Goal: Information Seeking & Learning: Learn about a topic

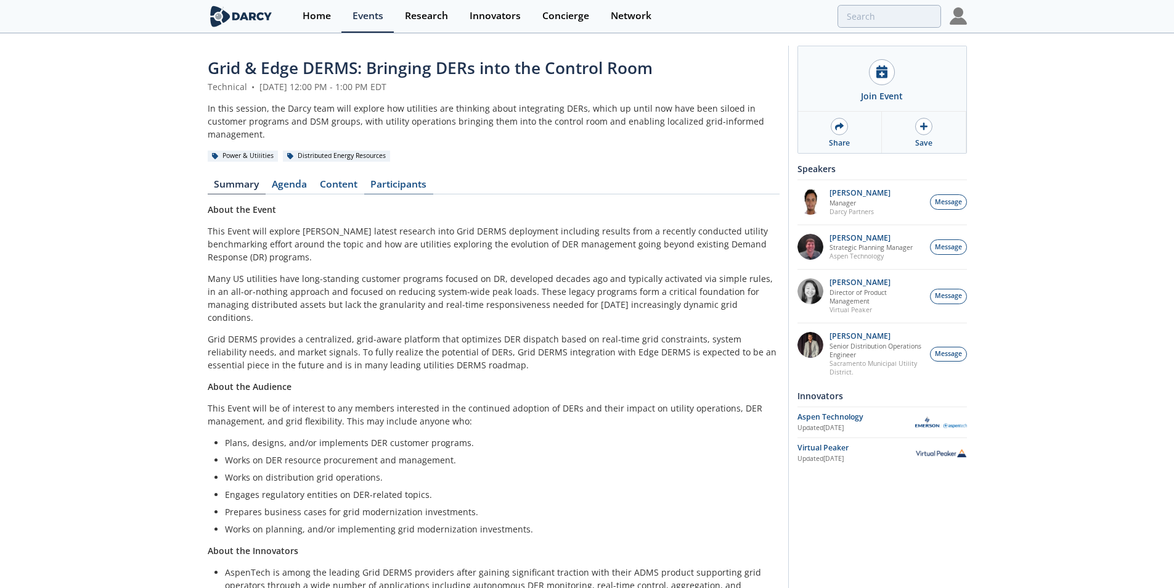
click at [395, 179] on link "Participants" at bounding box center [398, 186] width 69 height 15
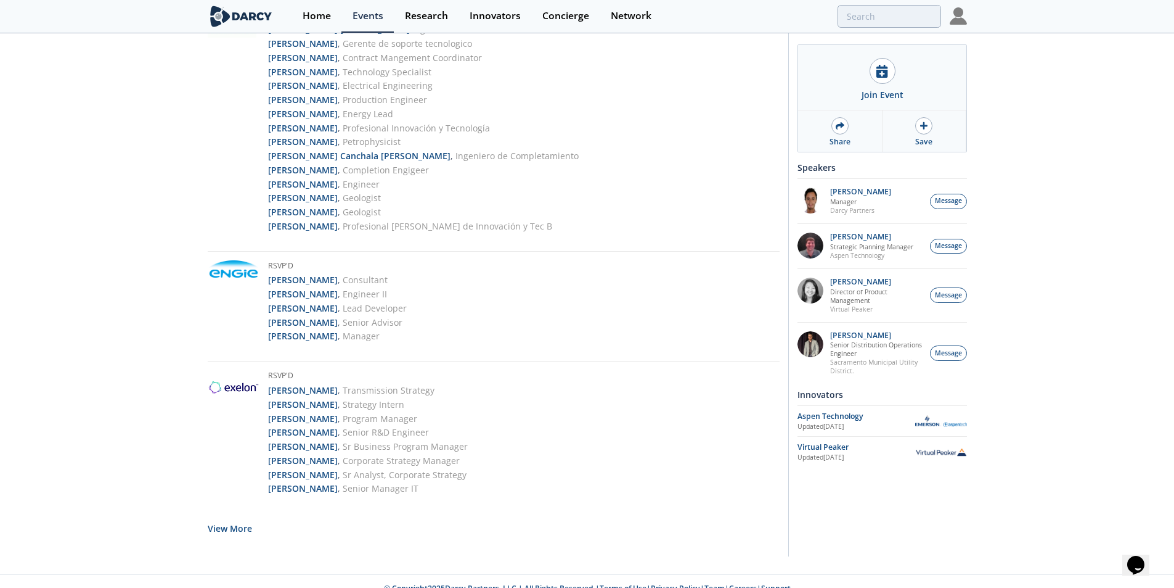
scroll to position [2492, 0]
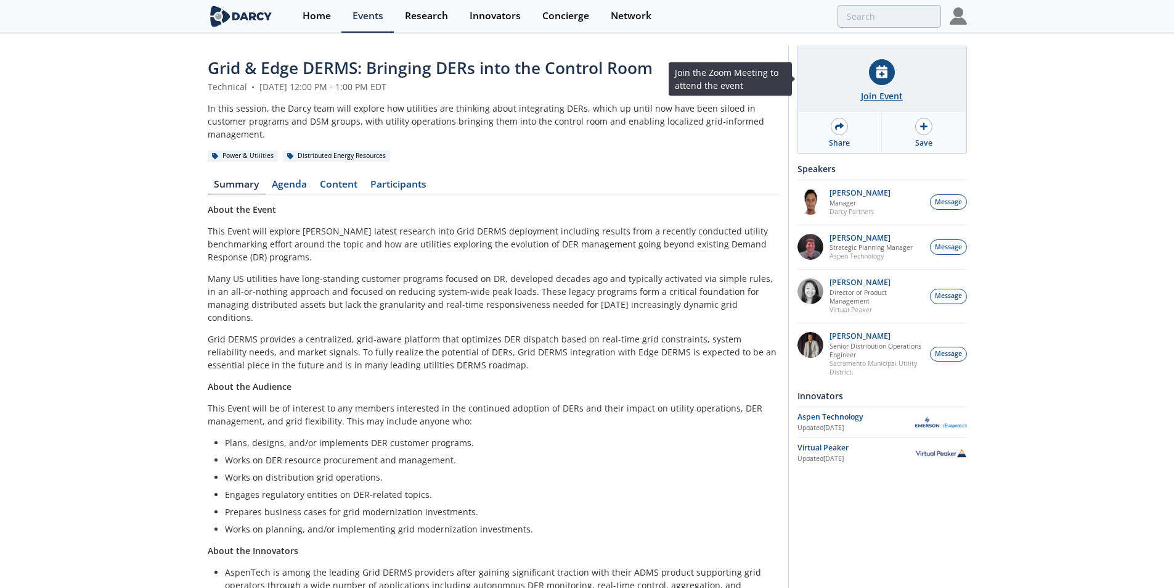
click at [885, 75] on icon at bounding box center [882, 71] width 11 height 13
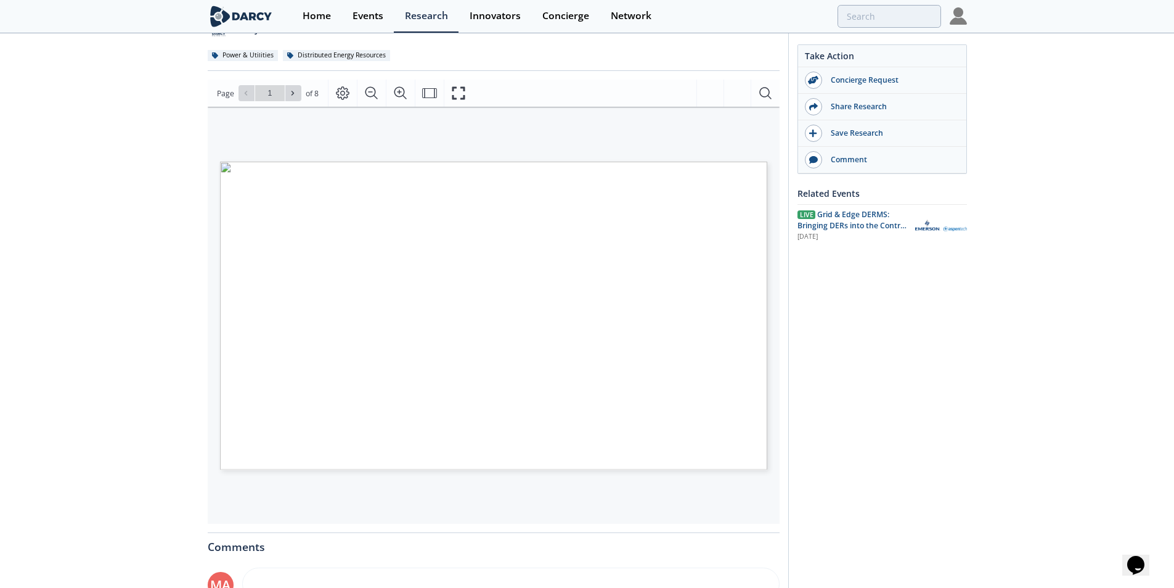
scroll to position [110, 0]
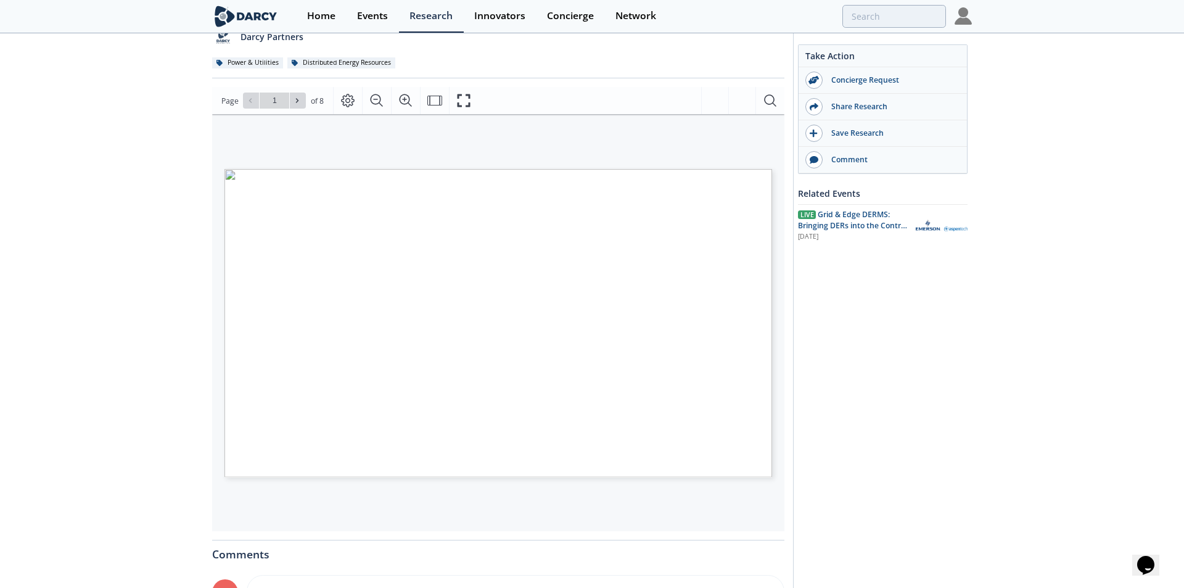
click at [635, 345] on span "Page 1" at bounding box center [785, 456] width 1095 height 544
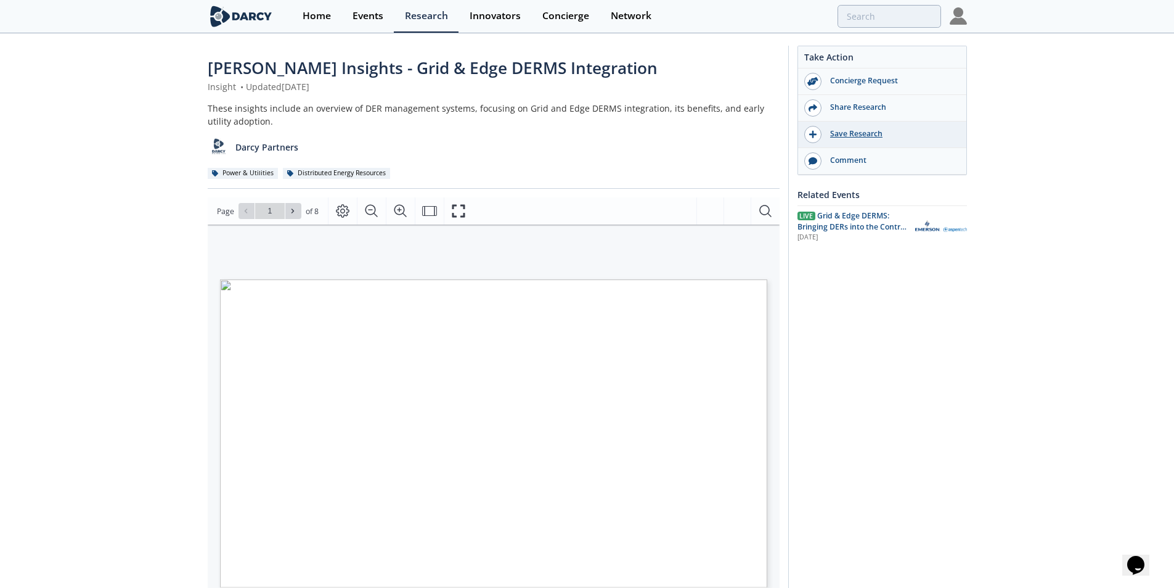
click at [846, 133] on div "Save Research" at bounding box center [891, 133] width 138 height 11
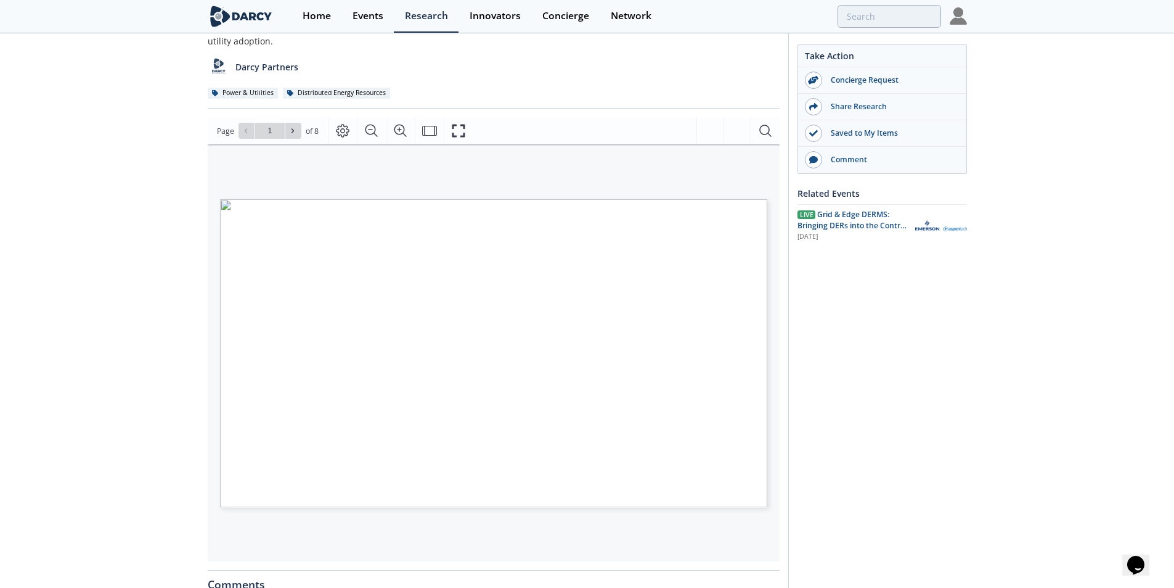
scroll to position [185, 0]
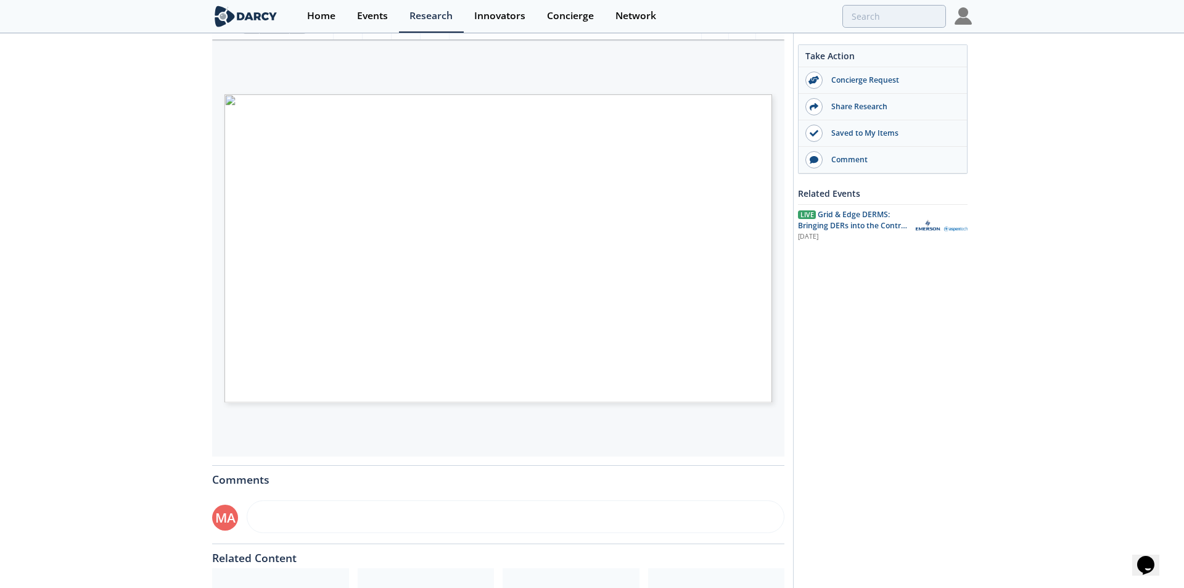
click at [520, 262] on span "Page 1" at bounding box center [785, 381] width 1095 height 544
type input "2"
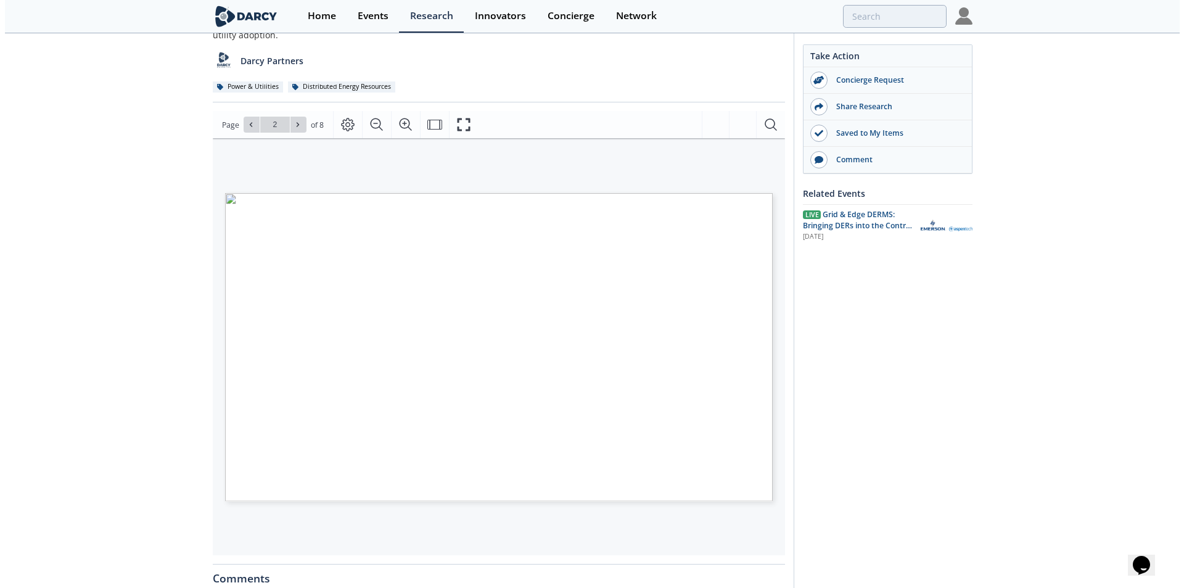
scroll to position [62, 0]
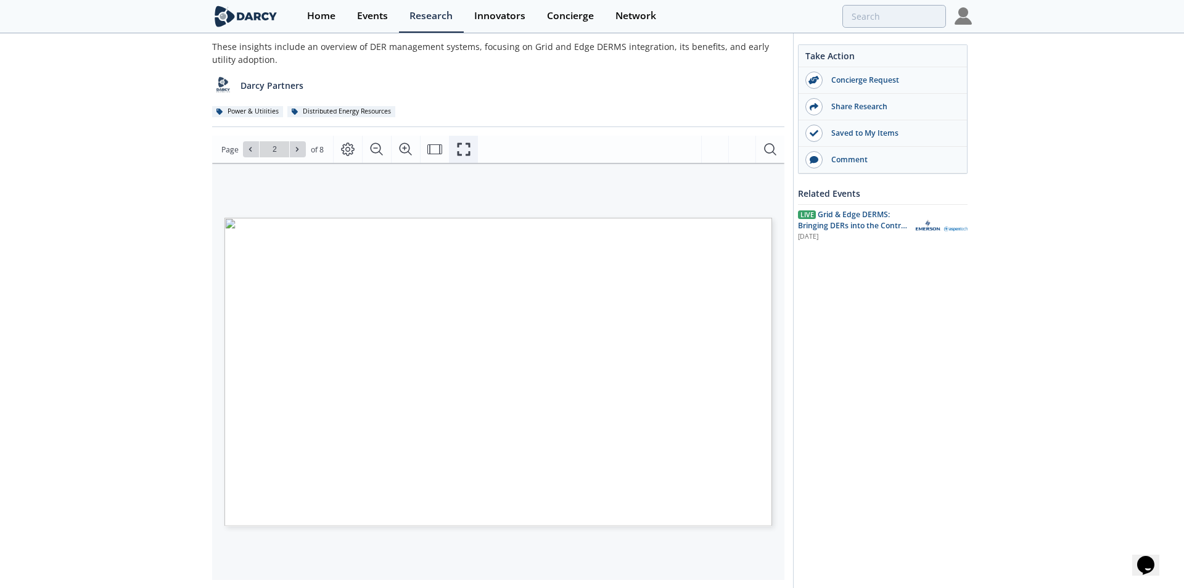
click at [461, 149] on icon "Fullscreen" at bounding box center [463, 149] width 15 height 15
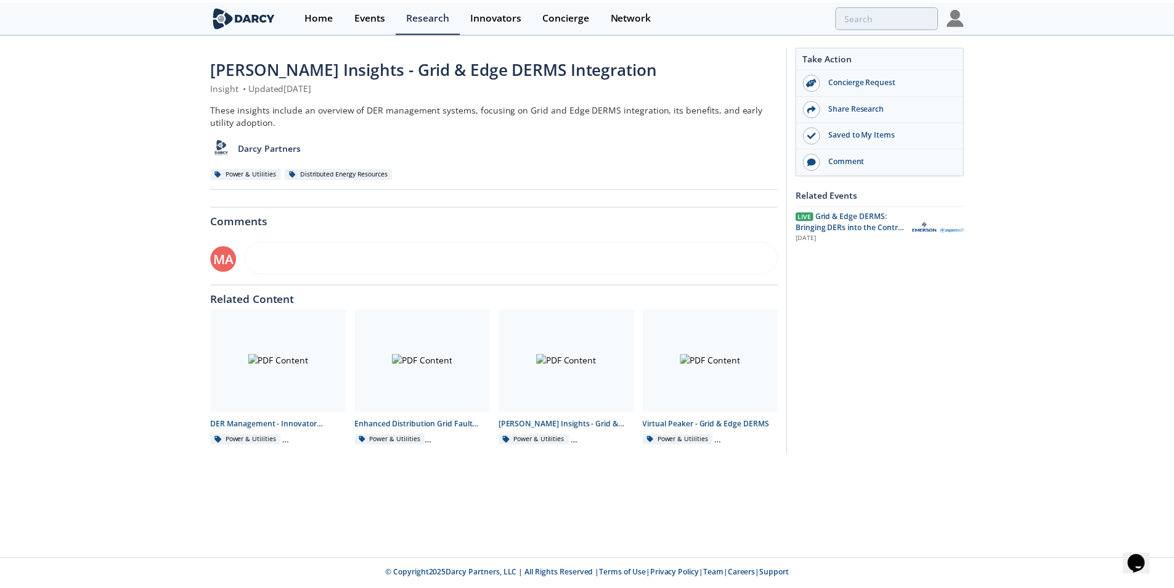
scroll to position [0, 0]
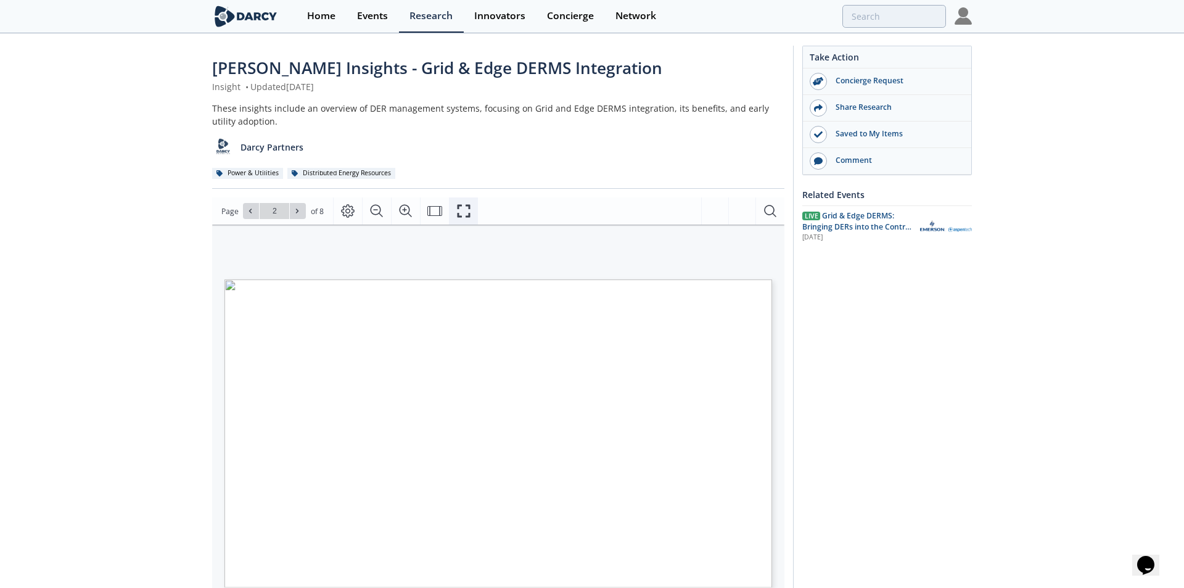
click at [465, 215] on icon "Fullscreen" at bounding box center [463, 210] width 15 height 15
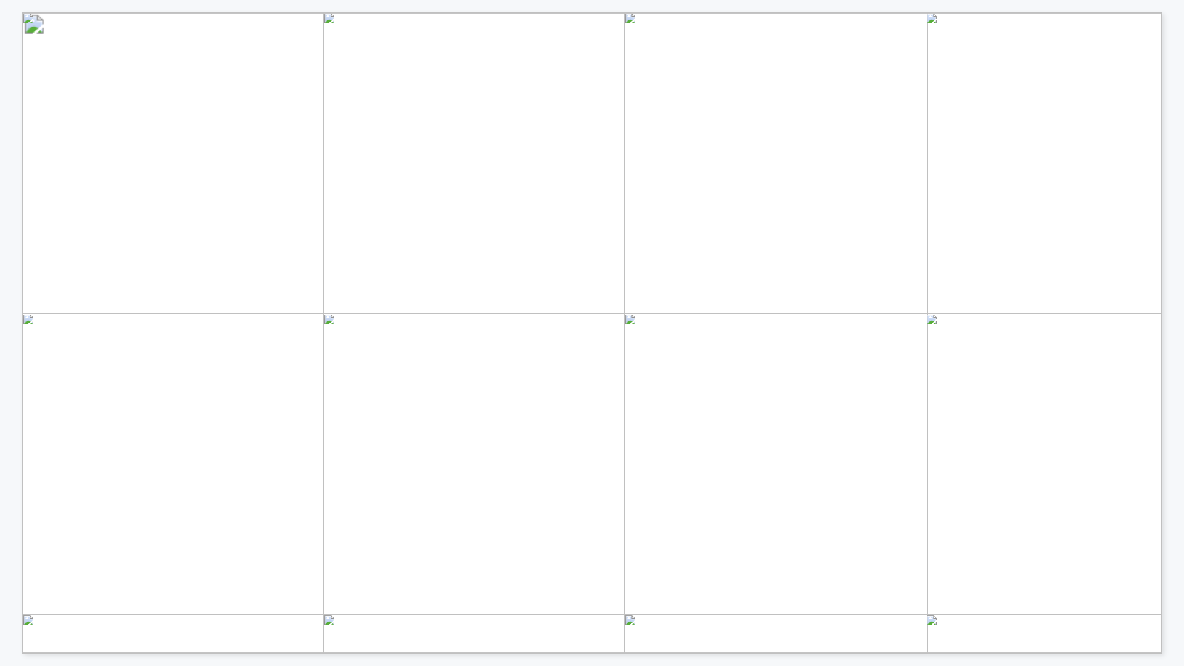
click at [50, 366] on div "How utilities source flexibility/DER grid services How utilities orchestrate fl…" at bounding box center [1119, 629] width 2195 height 1235
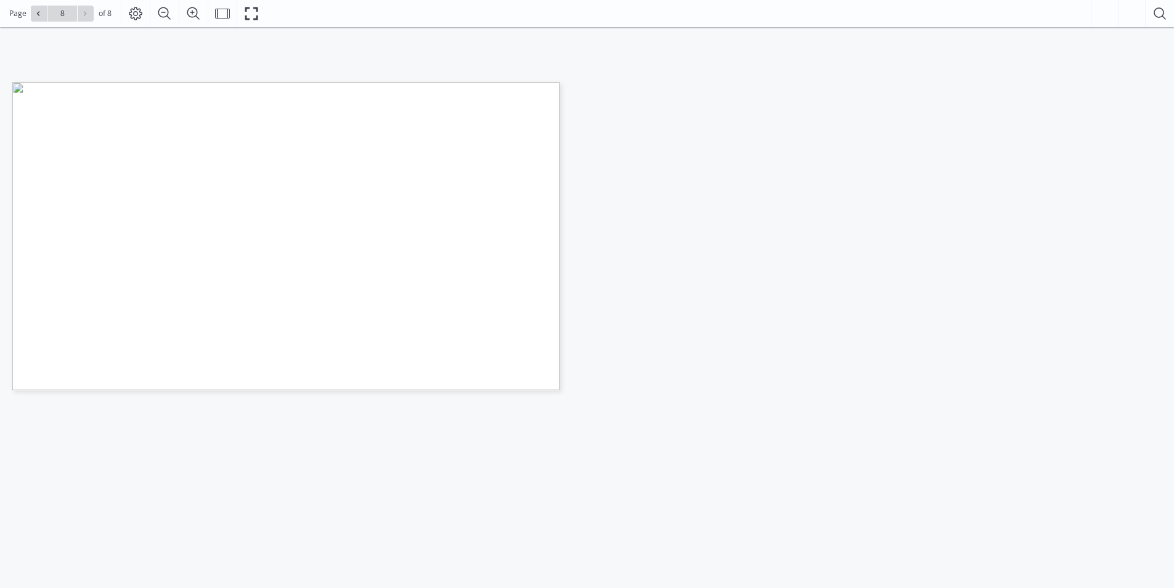
scroll to position [357, 0]
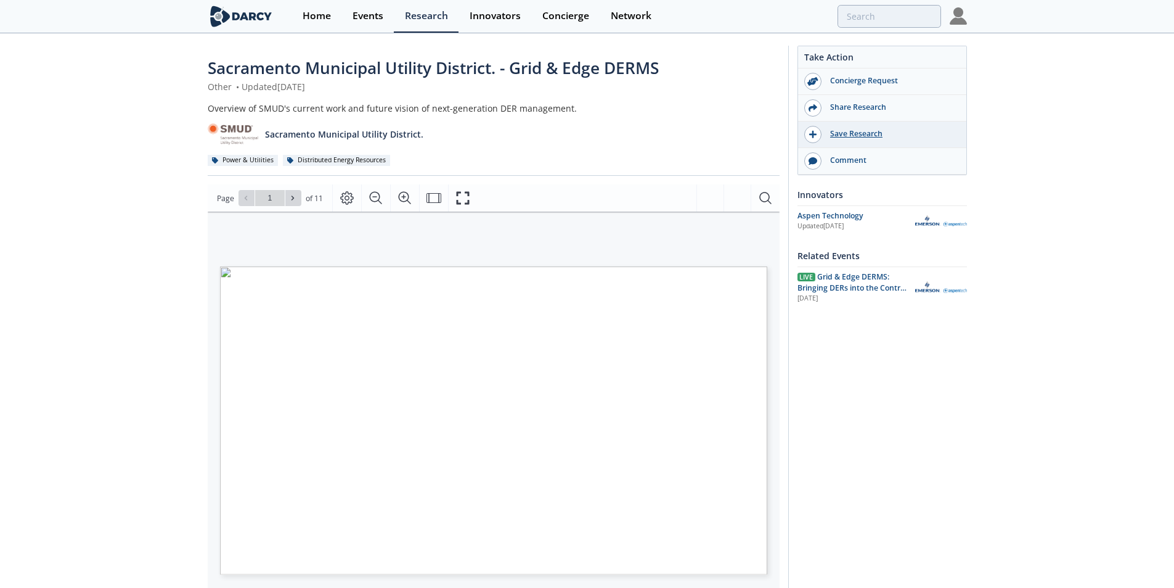
click at [833, 134] on div "Save Research" at bounding box center [891, 133] width 138 height 11
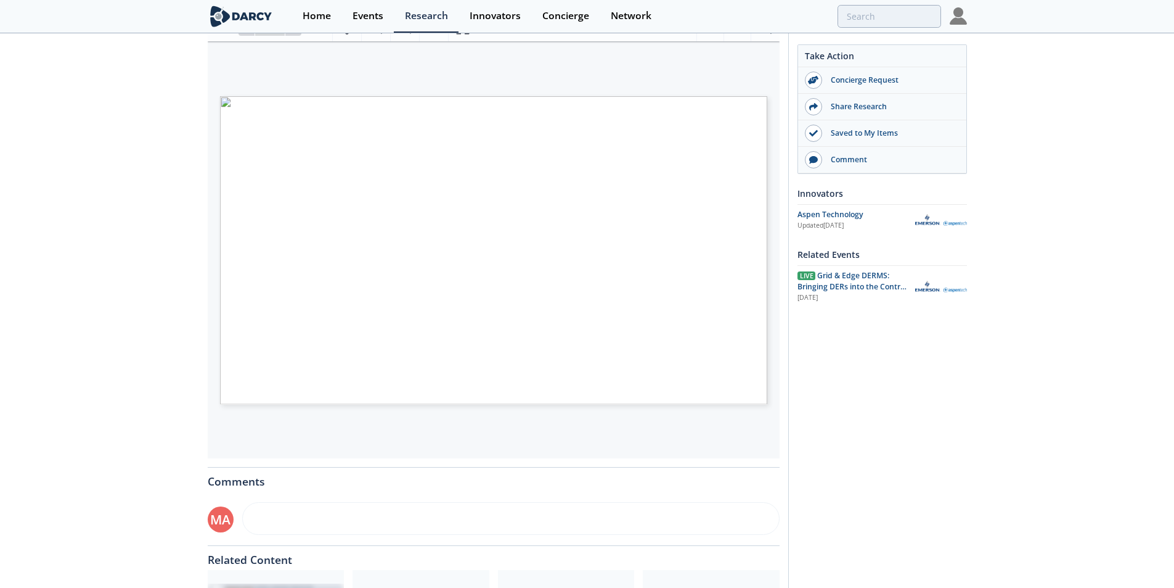
scroll to position [185, 0]
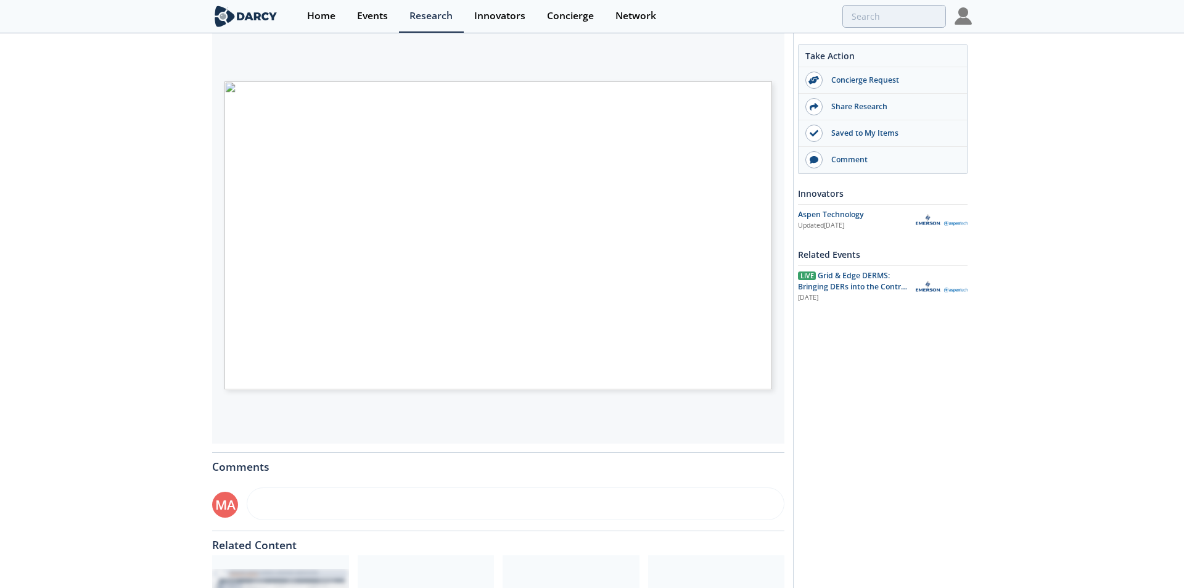
click at [551, 310] on span "Page 1" at bounding box center [789, 383] width 1095 height 544
type input "2"
type input "5"
type input "6"
type input "11"
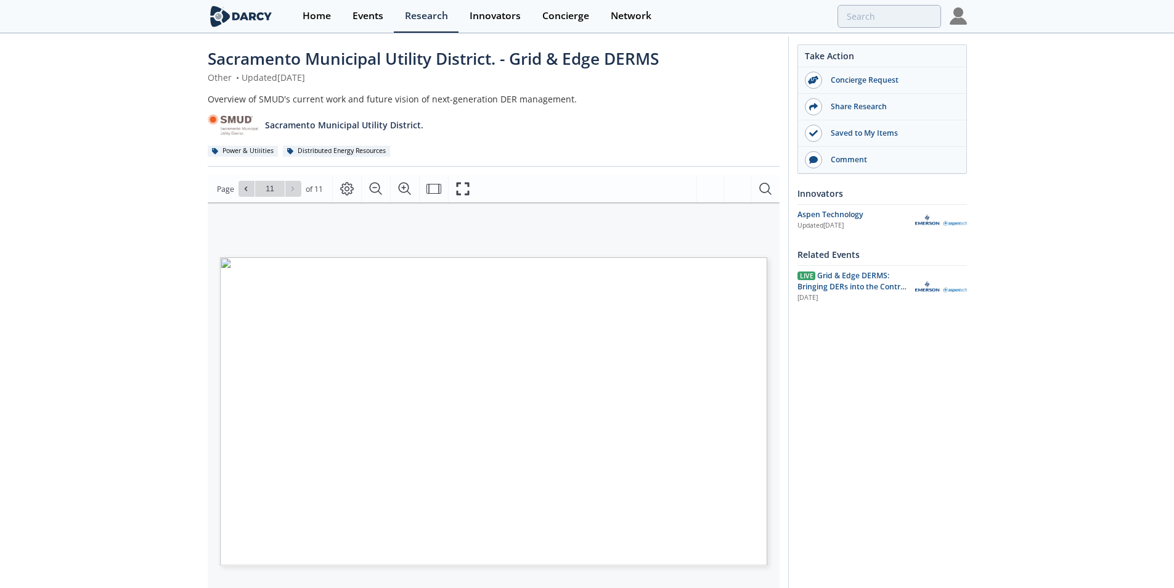
scroll to position [0, 0]
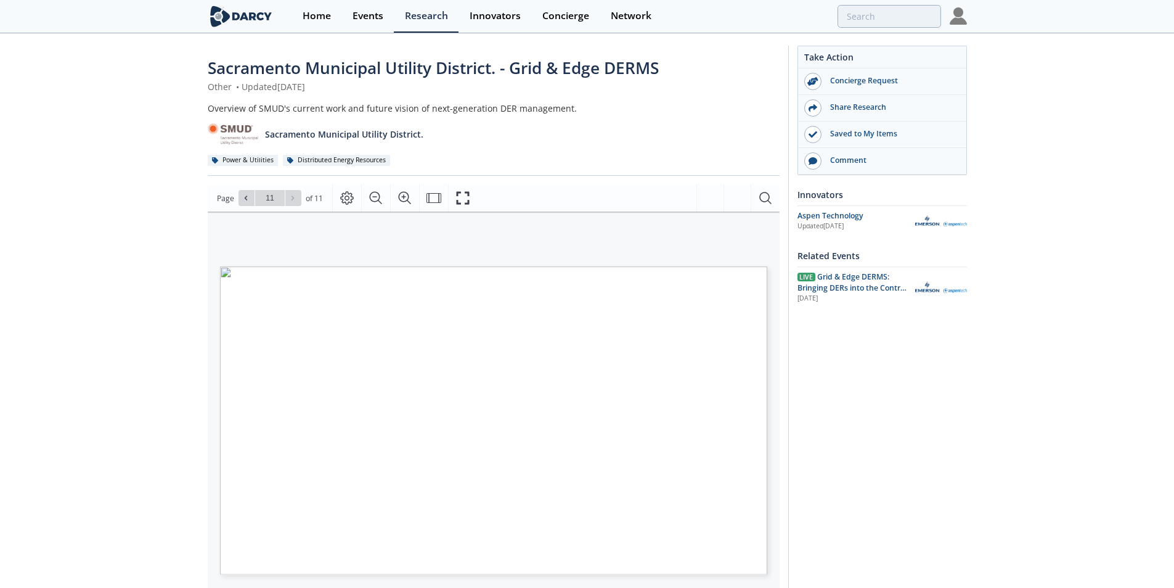
click at [958, 19] on img at bounding box center [958, 15] width 17 height 17
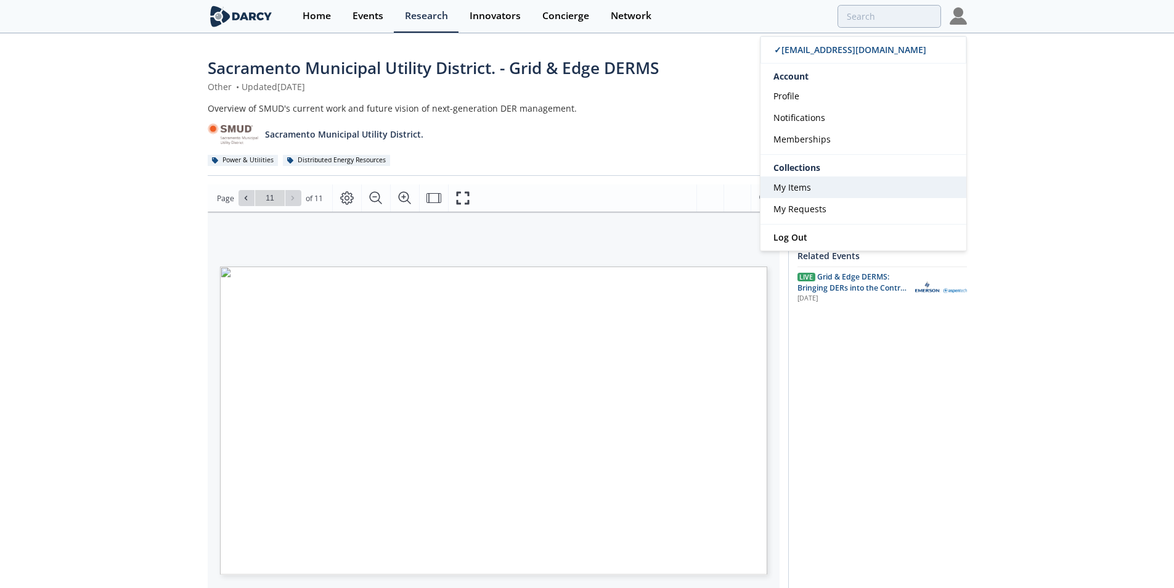
click at [840, 184] on link "My Items" at bounding box center [864, 187] width 206 height 22
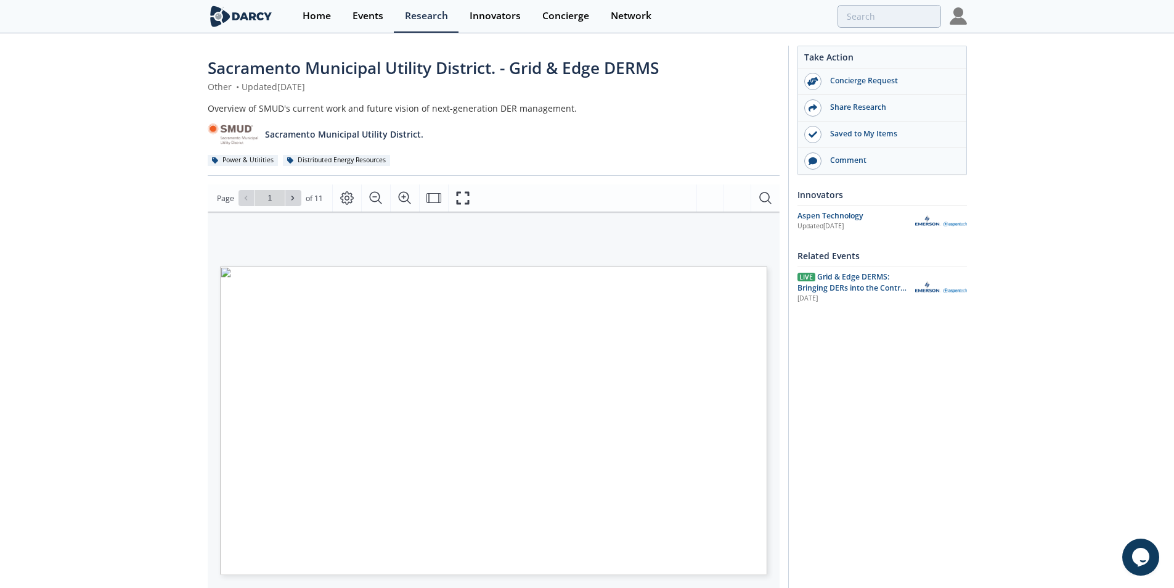
click at [94, 350] on div "Sacramento Municipal Utility District. - Grid & Edge DERMS Other • Updated Augu…" at bounding box center [587, 470] width 1174 height 870
type input "9"
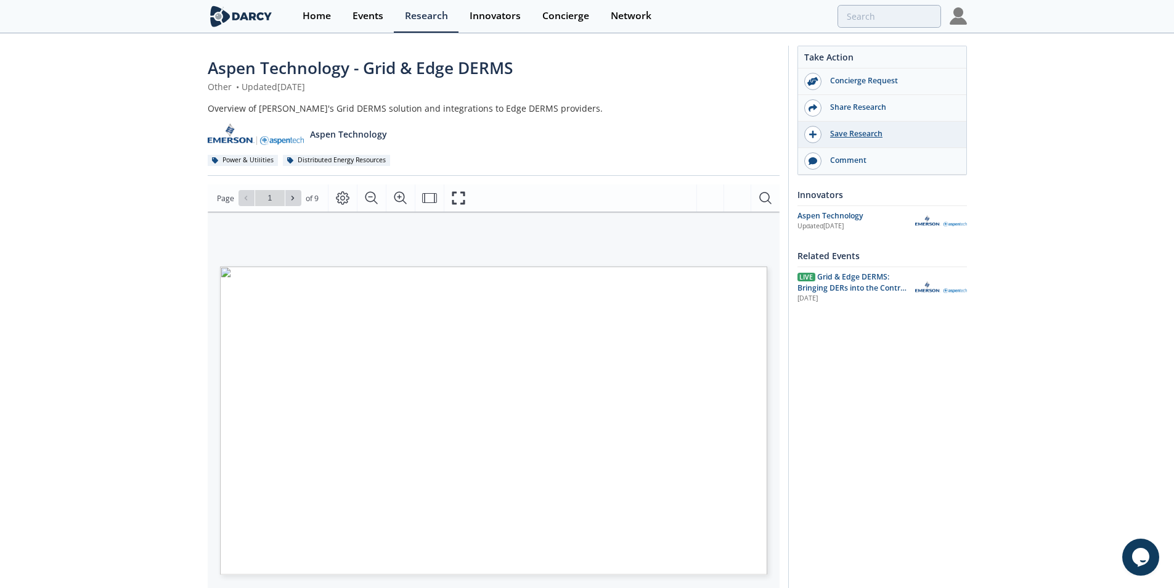
click at [846, 133] on div "Save Research" at bounding box center [891, 133] width 138 height 11
drag, startPoint x: 461, startPoint y: 201, endPoint x: 461, endPoint y: 255, distance: 53.6
click at [461, 201] on icon "Fullscreen" at bounding box center [463, 197] width 15 height 15
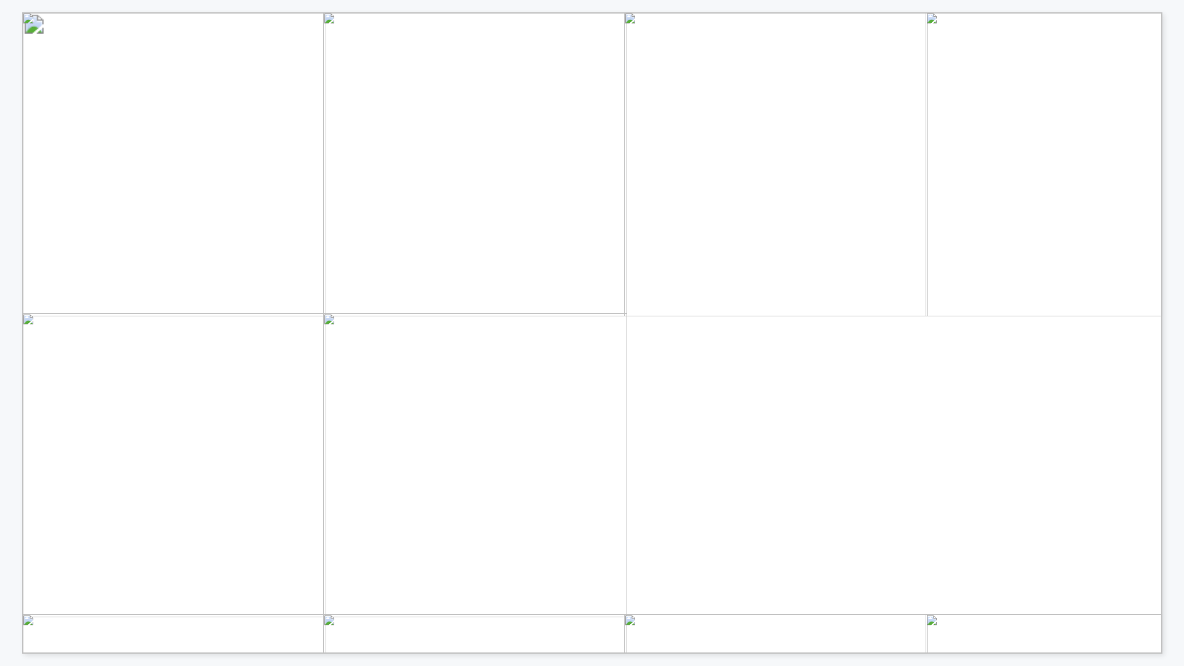
click at [517, 464] on div "Digital Grid Management Grid & Edge DERMS: Bringing DERs into the Control Room …" at bounding box center [1119, 629] width 2195 height 1235
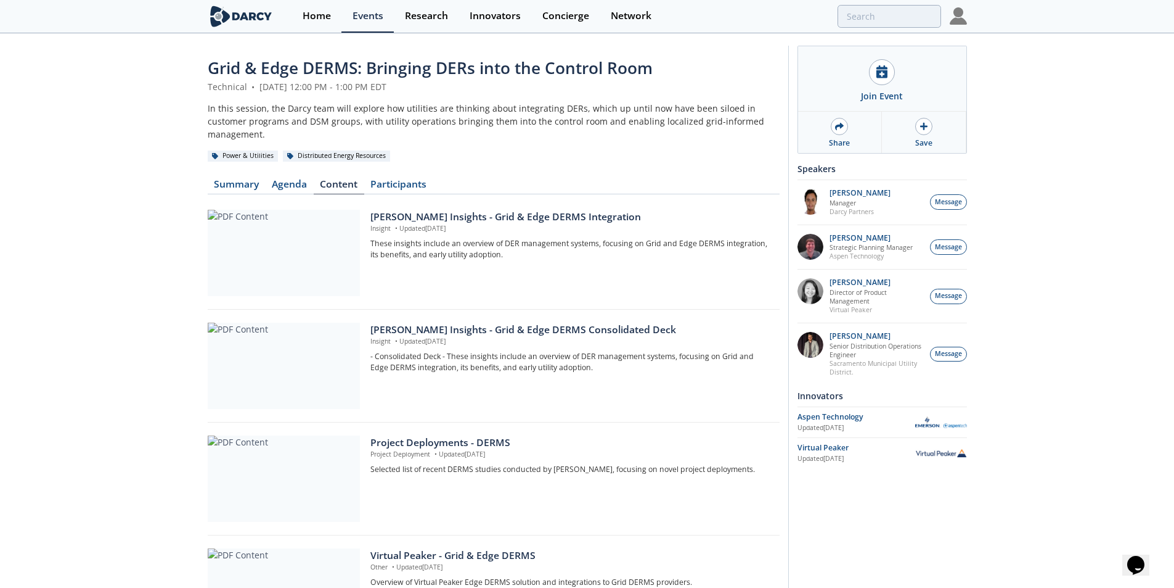
click at [535, 322] on div "[PERSON_NAME] Insights - Grid & Edge DERMS Consolidated Deck" at bounding box center [571, 329] width 400 height 15
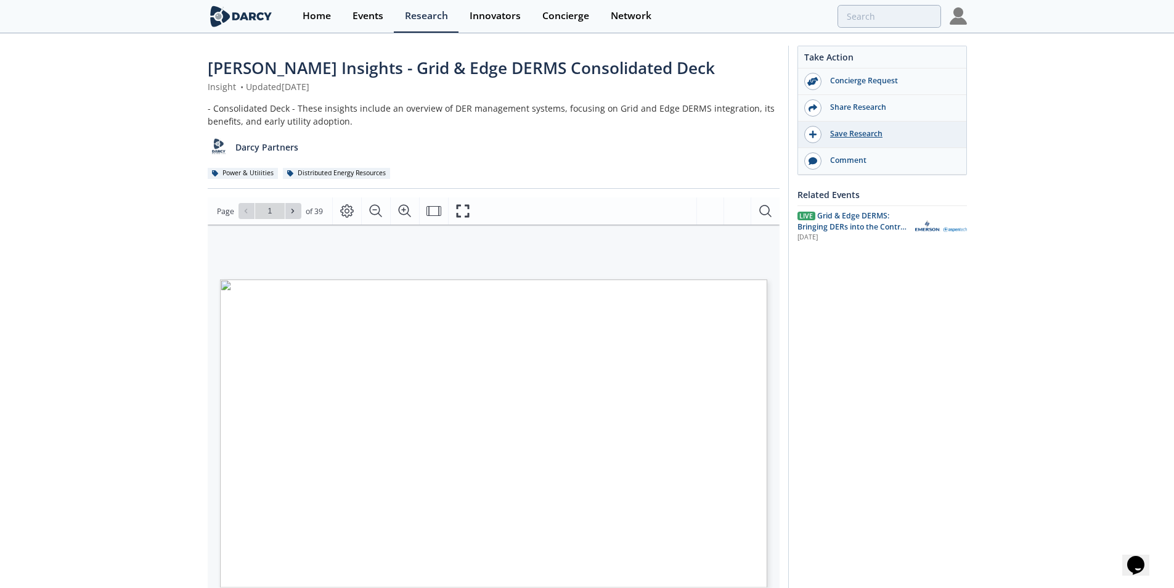
click at [822, 137] on div "Save Research" at bounding box center [891, 133] width 138 height 11
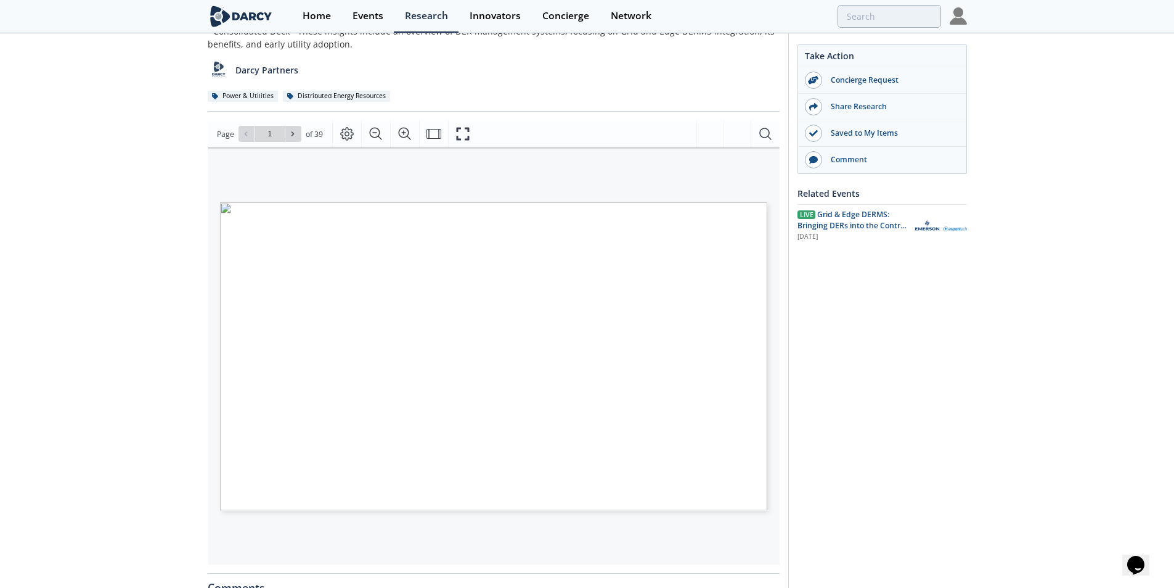
scroll to position [308, 0]
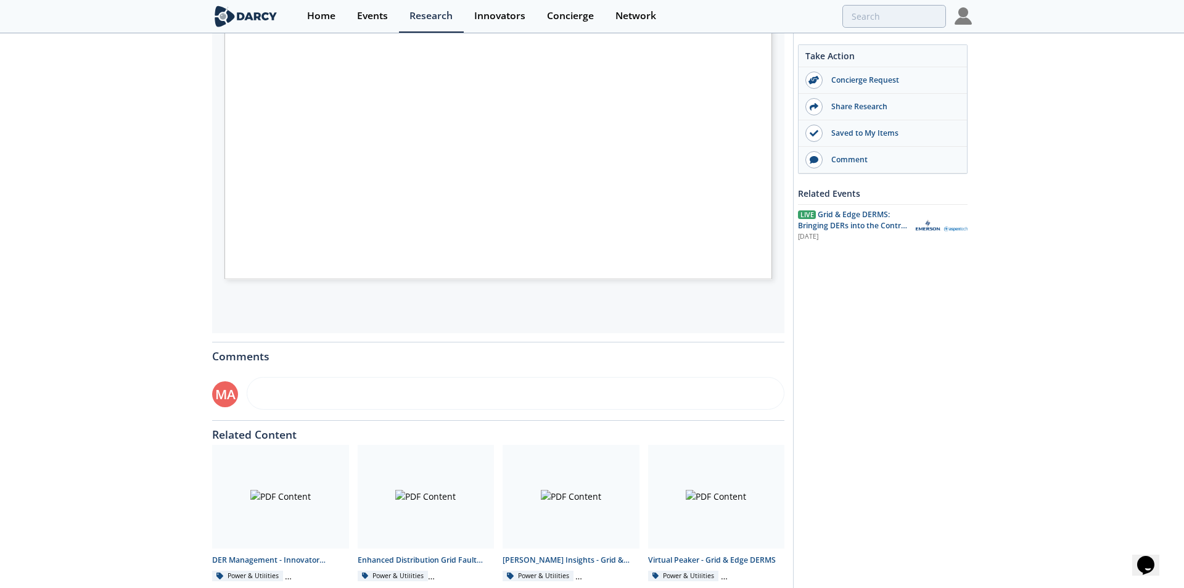
click at [431, 214] on span "Page 1" at bounding box center [785, 258] width 1095 height 544
click at [528, 199] on span "Page 1" at bounding box center [785, 258] width 1095 height 544
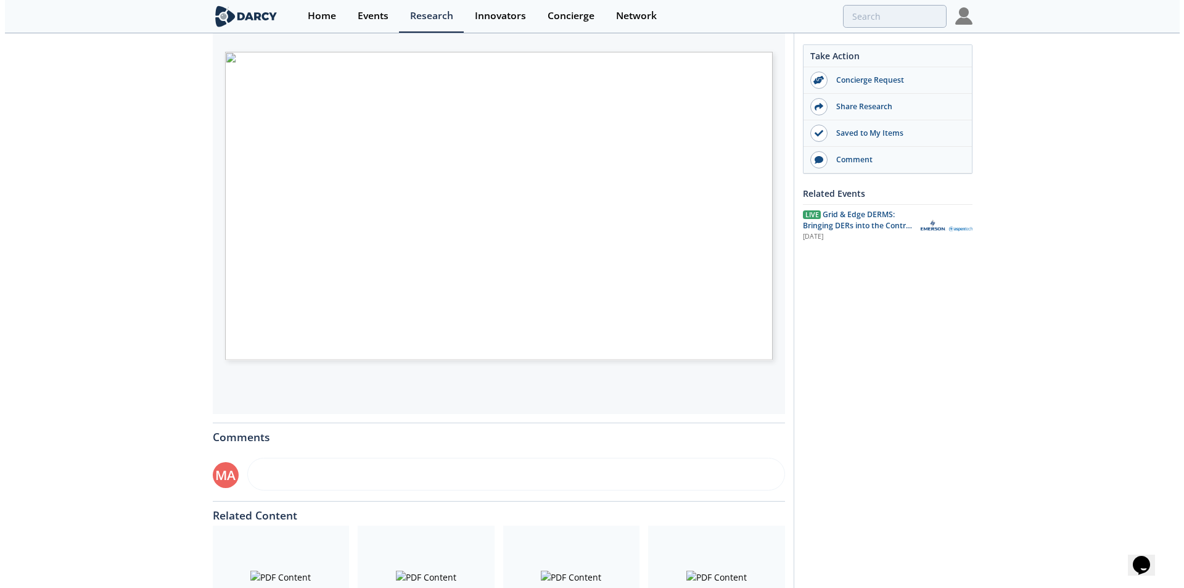
scroll to position [0, 0]
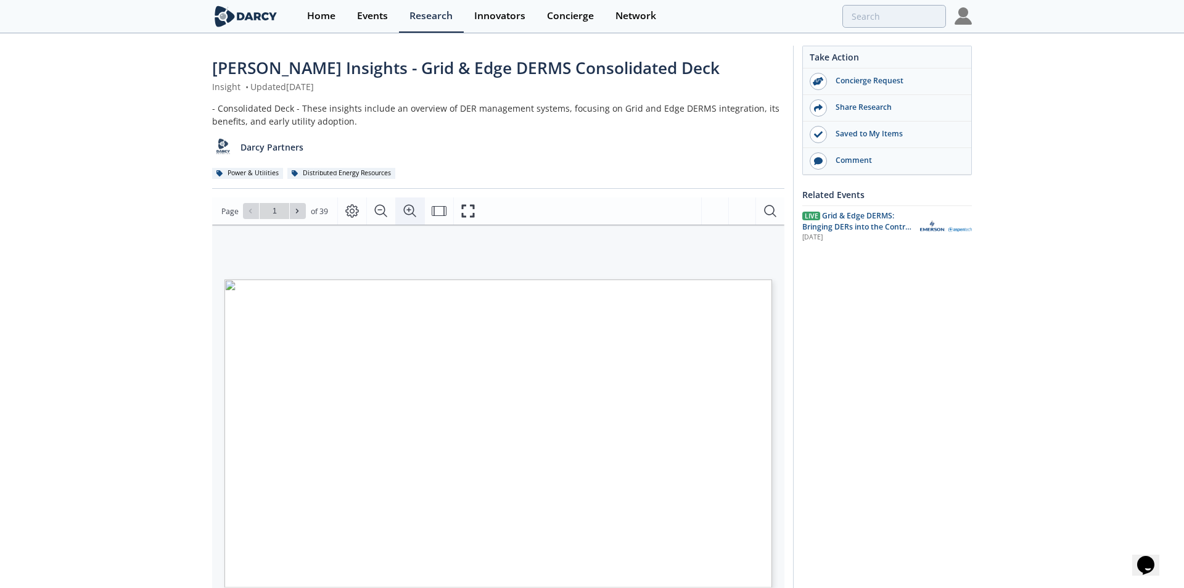
click at [408, 205] on icon "Zoom In" at bounding box center [409, 211] width 12 height 12
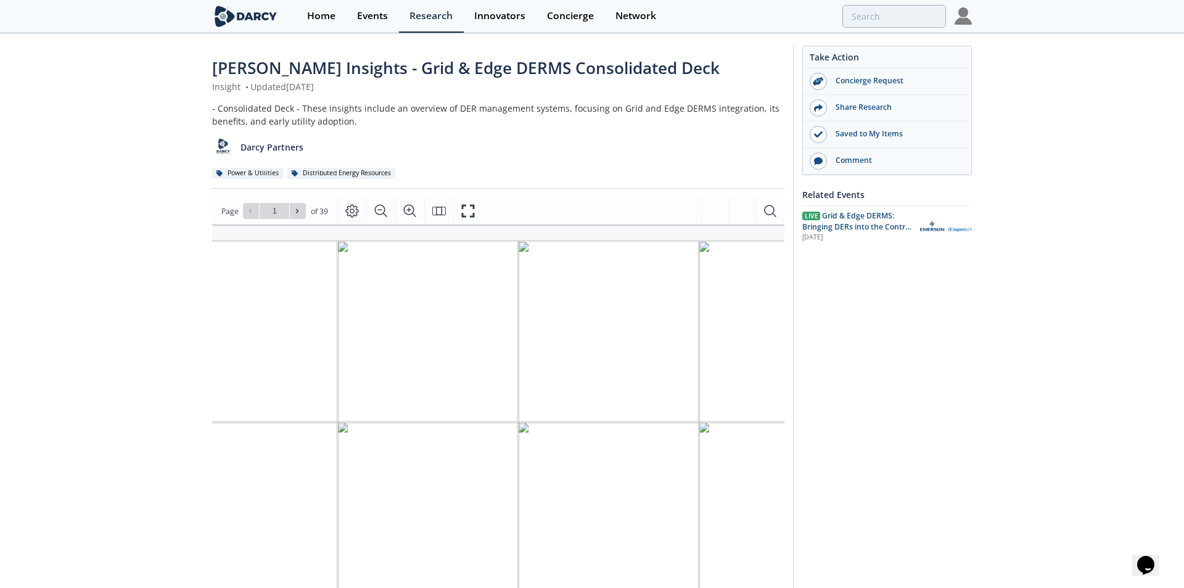
click at [415, 421] on span "Page 1" at bounding box center [857, 597] width 1369 height 679
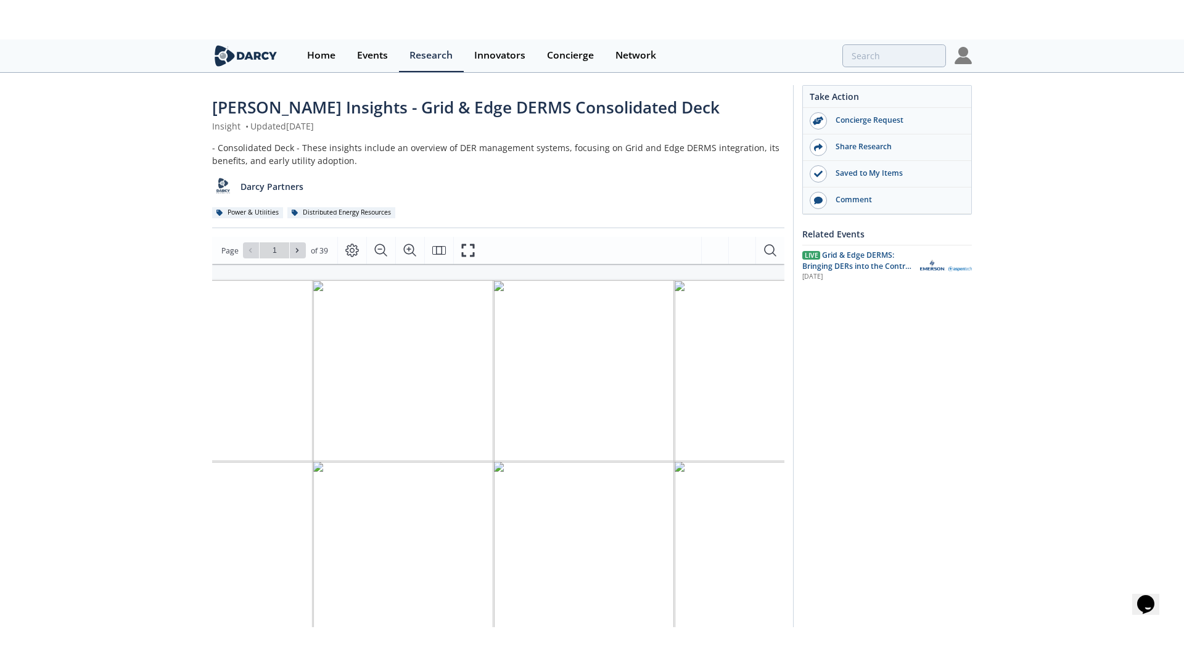
scroll to position [0, 118]
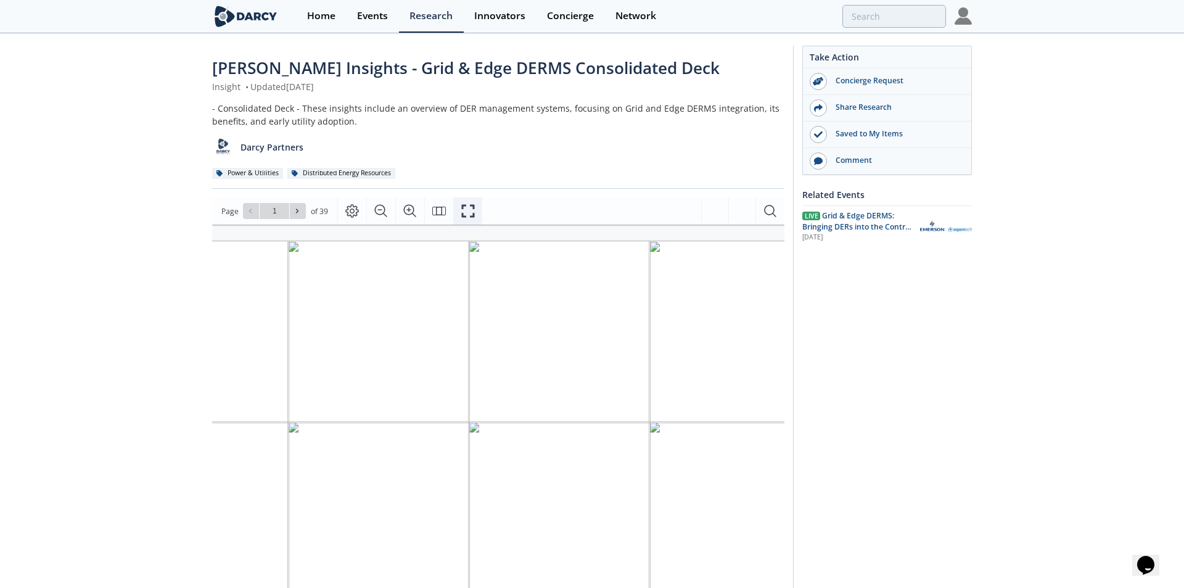
click at [473, 210] on icon "Fullscreen" at bounding box center [468, 210] width 15 height 15
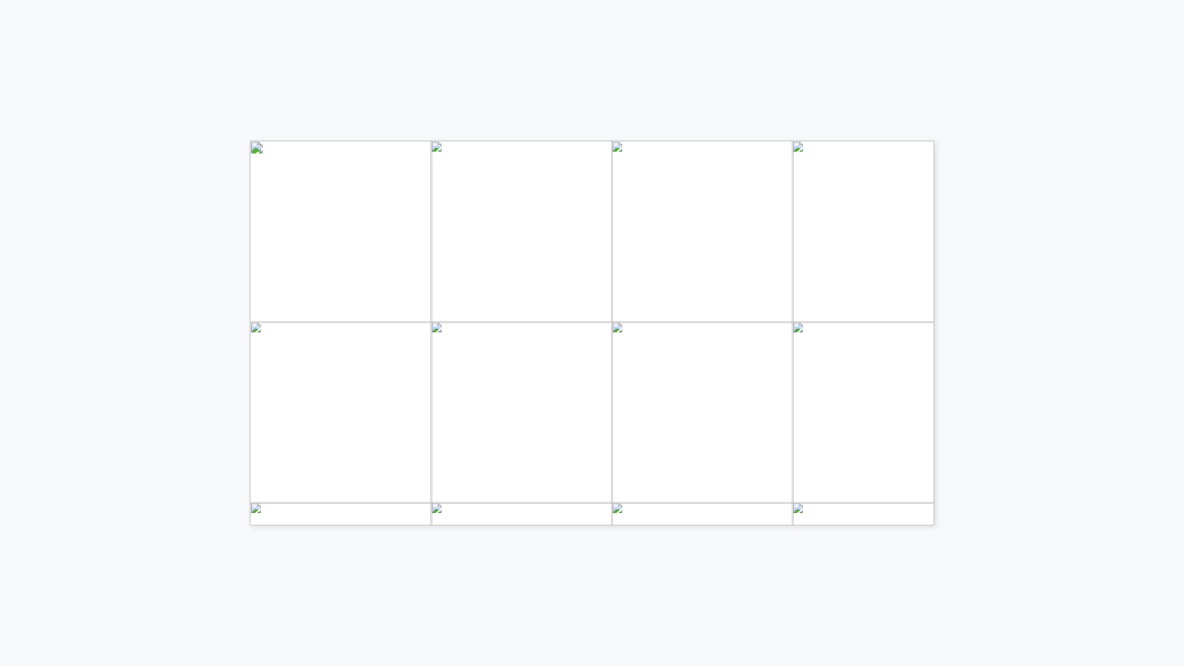
click at [618, 436] on span "Page 1" at bounding box center [951, 543] width 1369 height 770
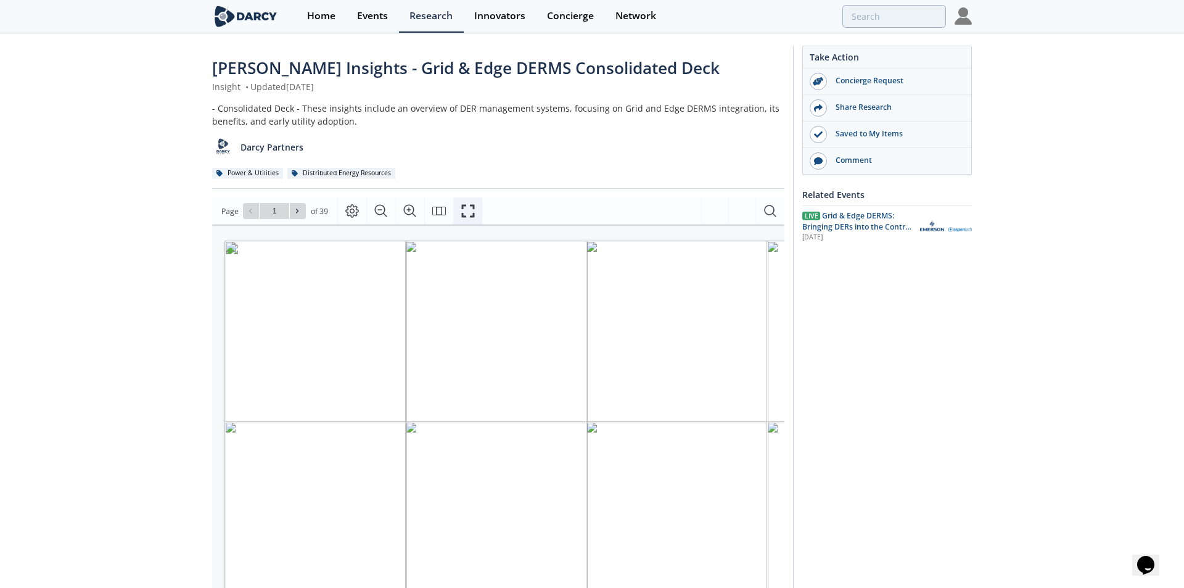
click at [467, 205] on icon "Fullscreen" at bounding box center [468, 210] width 15 height 15
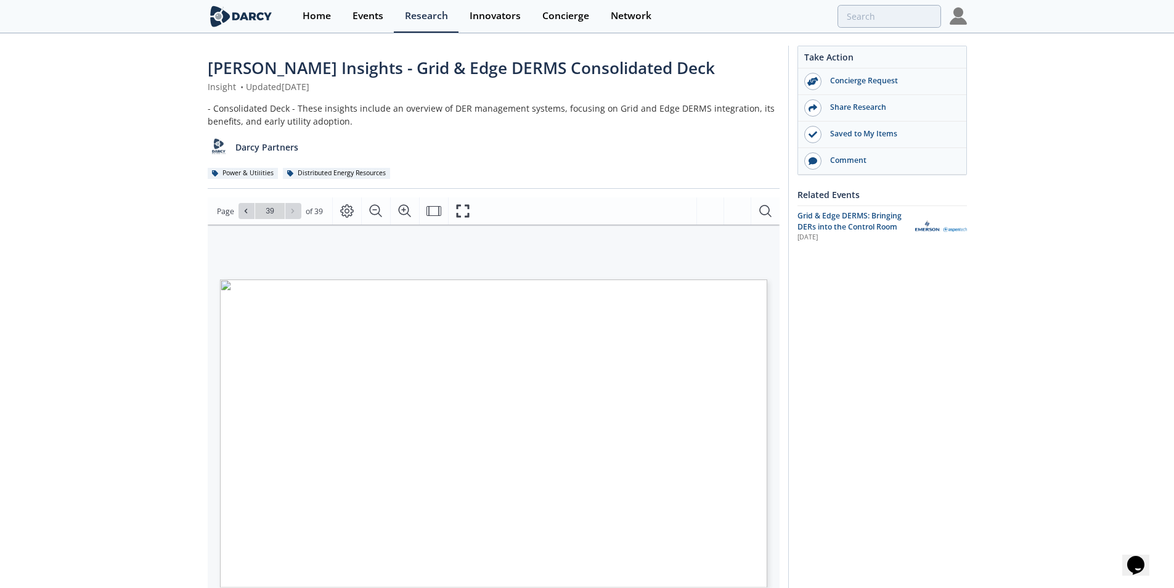
click at [959, 16] on img at bounding box center [958, 15] width 17 height 17
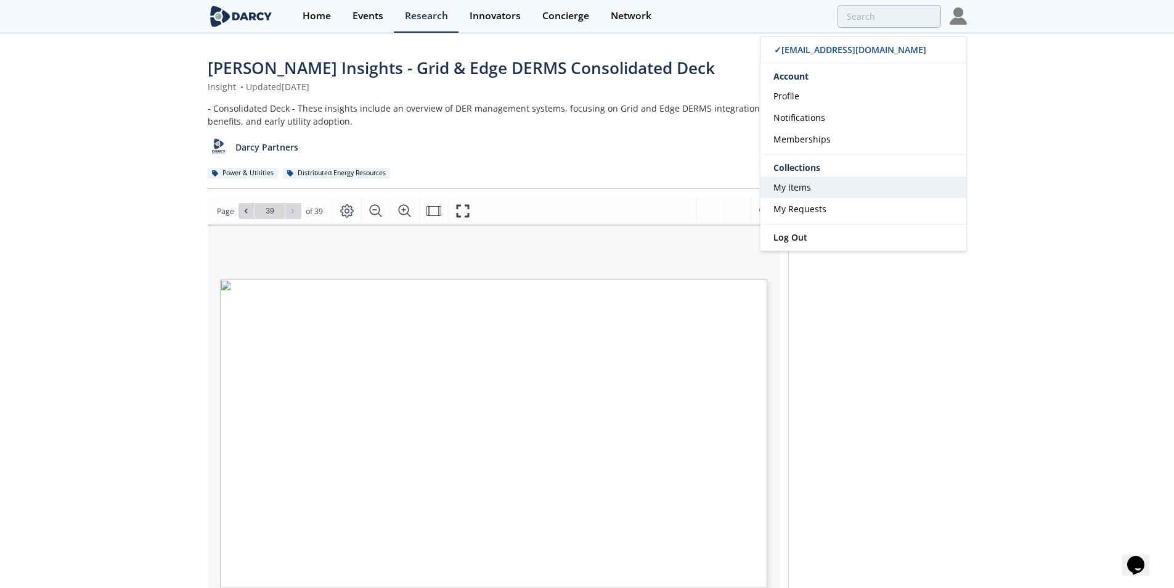
click at [789, 185] on span "My Items" at bounding box center [793, 187] width 38 height 12
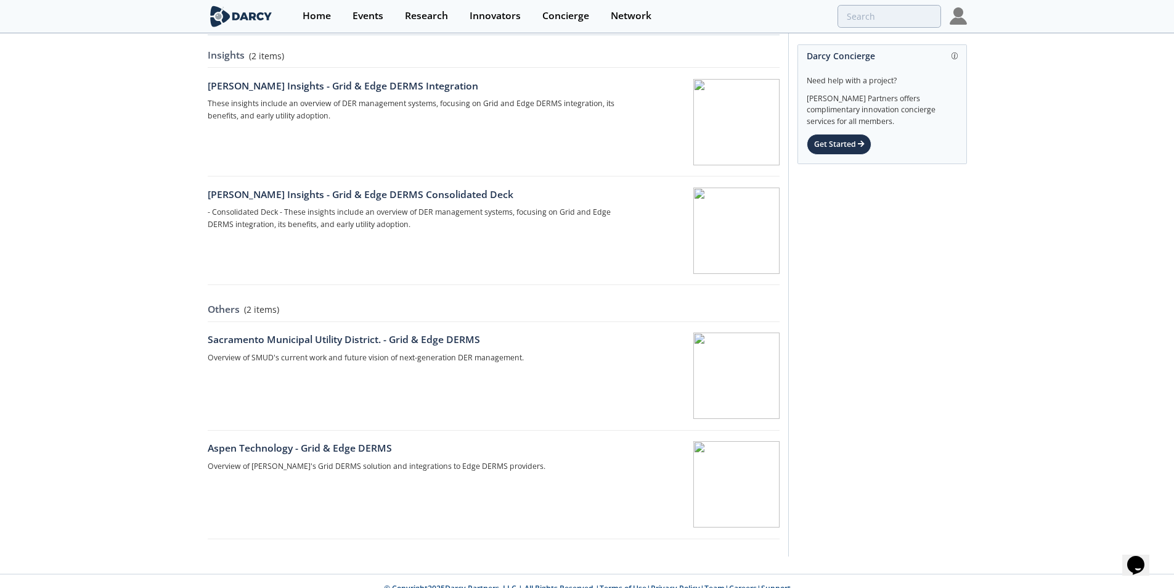
scroll to position [49, 0]
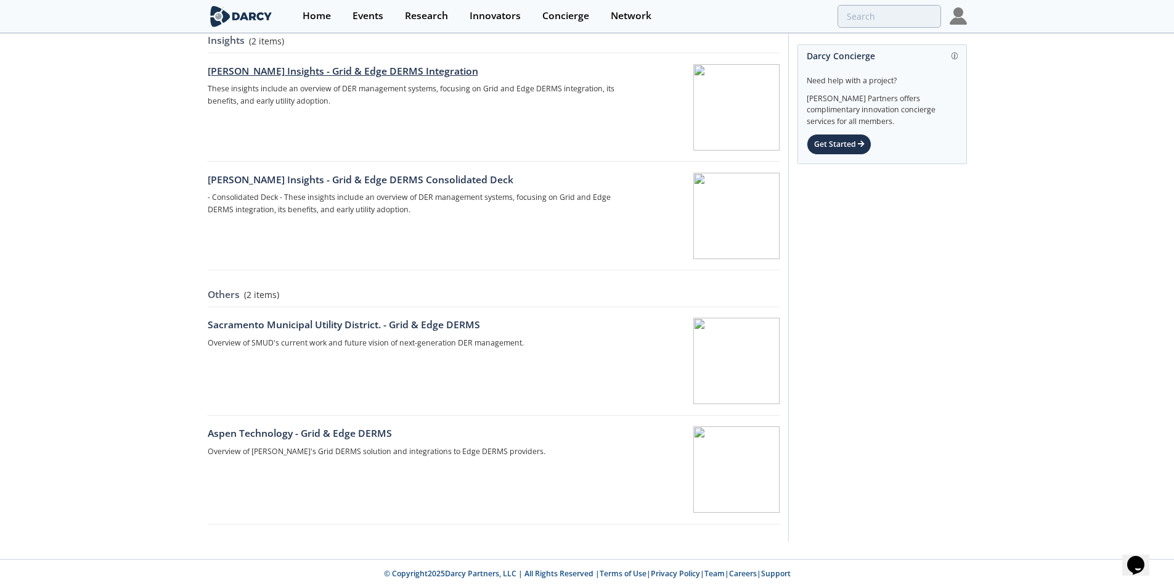
drag, startPoint x: 349, startPoint y: 72, endPoint x: 264, endPoint y: 144, distance: 111.9
click at [264, 144] on div "[PERSON_NAME] Insights - Grid & Edge DERMS Integration These insights include a…" at bounding box center [416, 107] width 417 height 86
